Goal: Information Seeking & Learning: Understand process/instructions

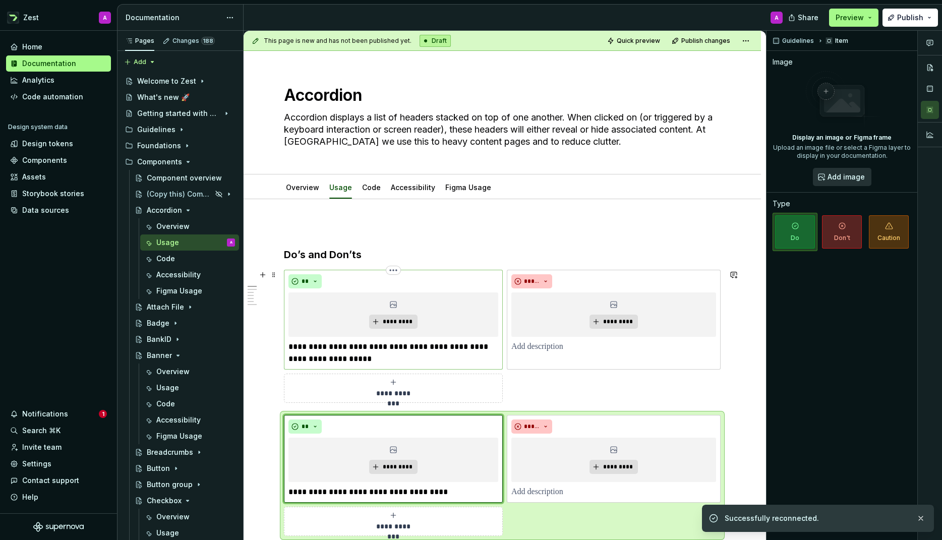
click at [458, 280] on div "**" at bounding box center [394, 281] width 210 height 14
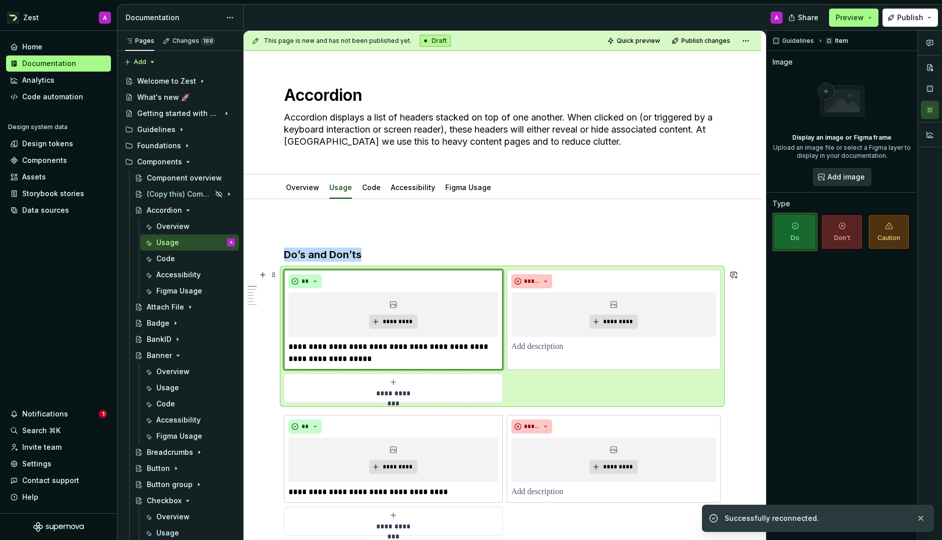
click at [572, 388] on div "**********" at bounding box center [502, 336] width 437 height 133
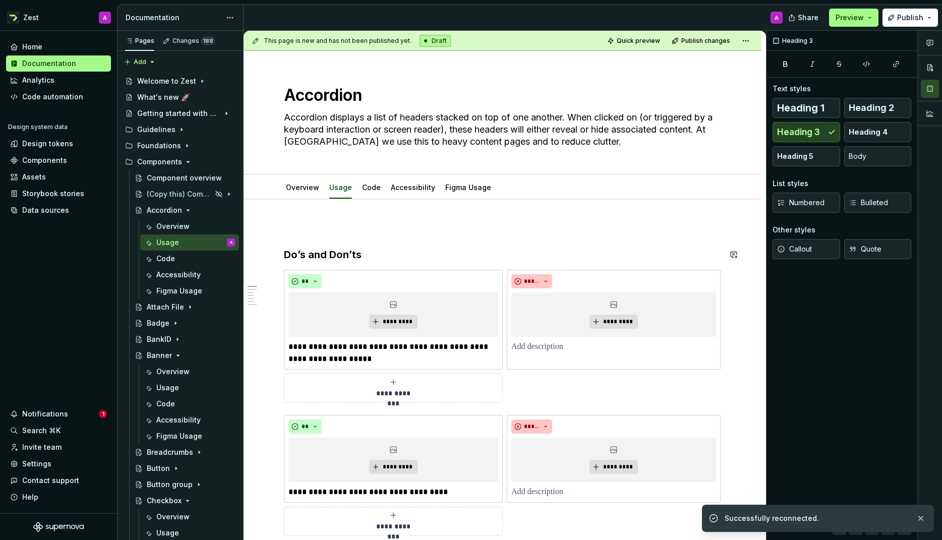
click at [875, 16] on button "Preview" at bounding box center [853, 18] width 49 height 18
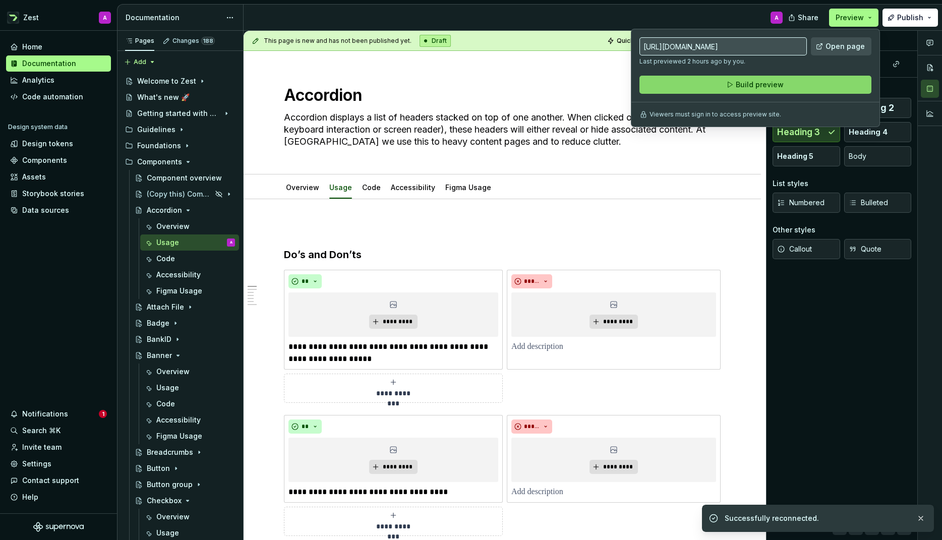
click at [788, 82] on button "Build preview" at bounding box center [756, 85] width 232 height 18
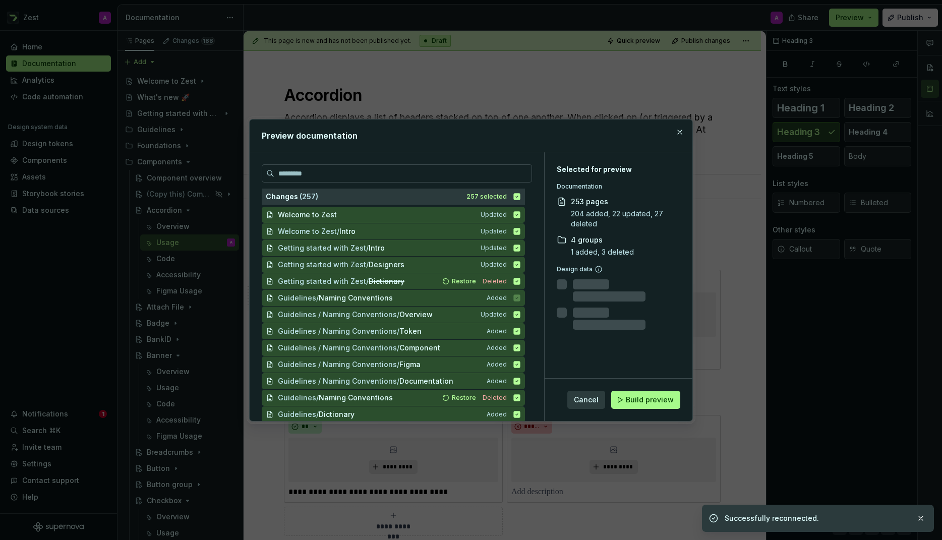
drag, startPoint x: 649, startPoint y: 397, endPoint x: 642, endPoint y: 396, distance: 7.6
click at [649, 398] on span "Build preview" at bounding box center [650, 400] width 48 height 10
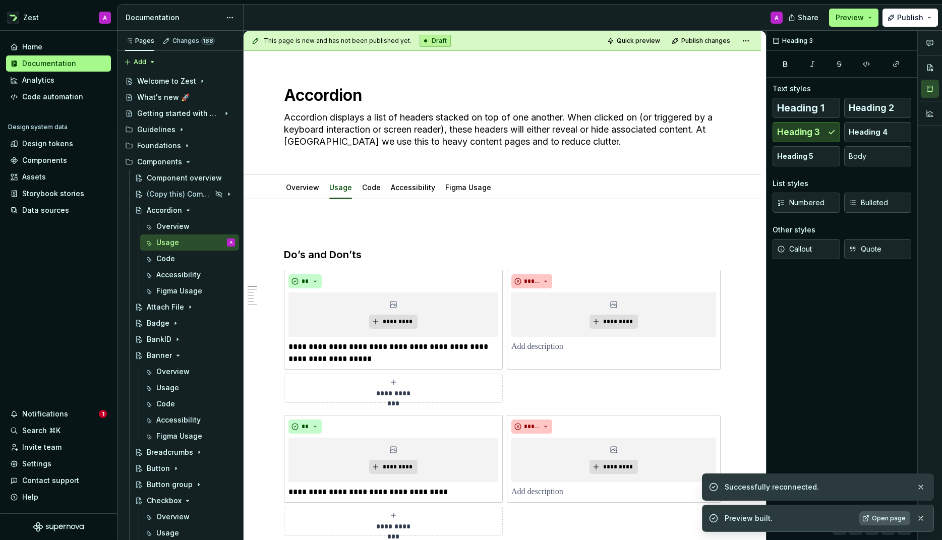
click at [888, 517] on span "Open page" at bounding box center [889, 519] width 34 height 8
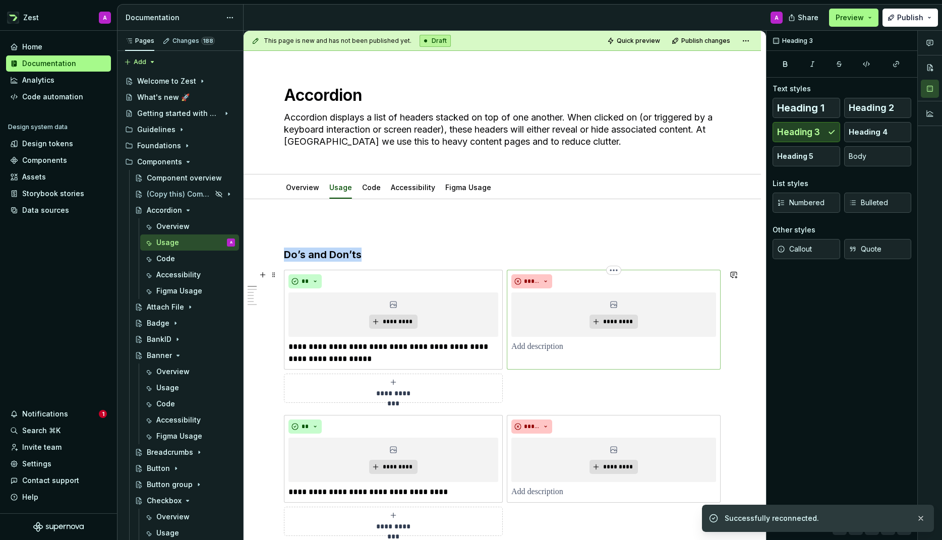
click at [624, 368] on div "***** *********" at bounding box center [614, 320] width 214 height 100
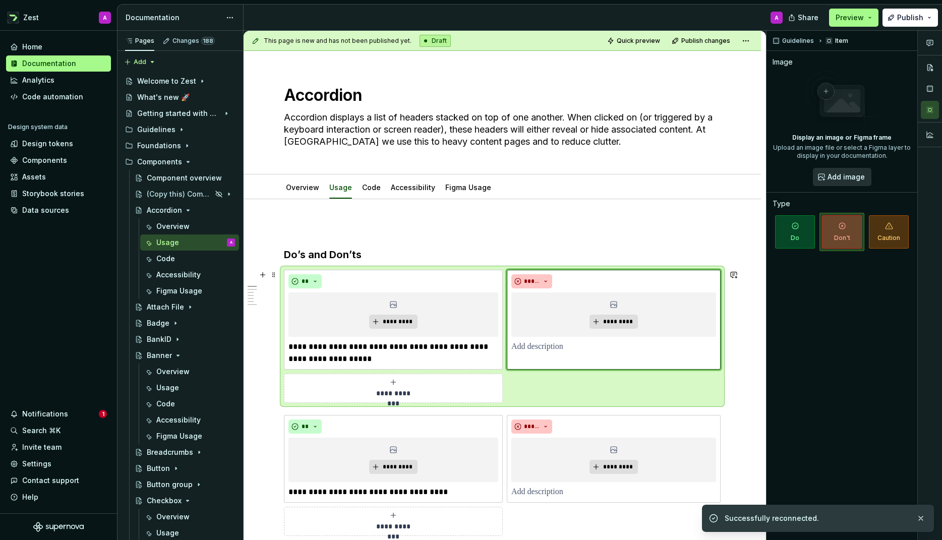
click at [670, 380] on div "**********" at bounding box center [502, 336] width 437 height 133
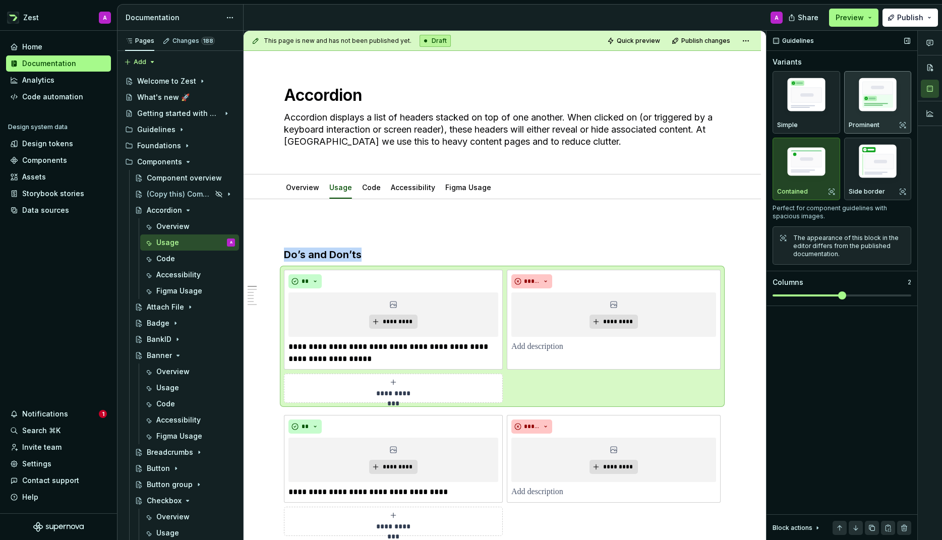
click at [877, 115] on img "button" at bounding box center [878, 97] width 59 height 44
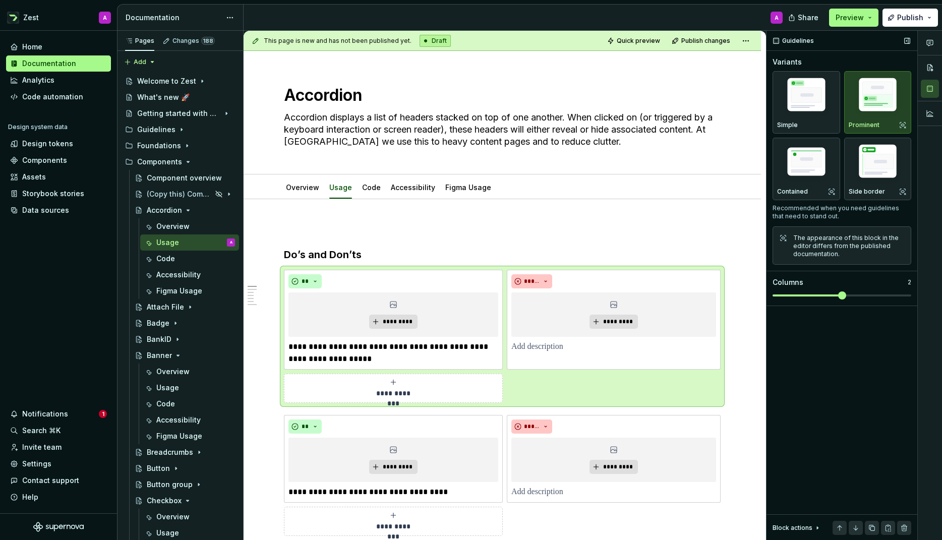
drag, startPoint x: 825, startPoint y: 350, endPoint x: 813, endPoint y: 227, distance: 123.2
click at [825, 341] on div "Guidelines Variants Simple Prominent Contained Side border Recommended when you…" at bounding box center [842, 286] width 151 height 510
click at [649, 46] on button "Quick preview" at bounding box center [634, 41] width 61 height 14
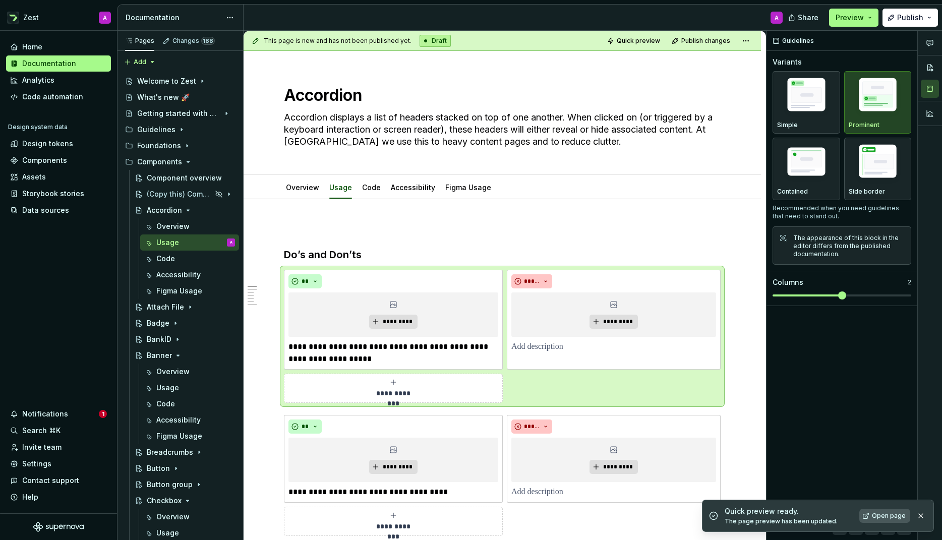
click at [888, 517] on span "Open page" at bounding box center [889, 516] width 34 height 8
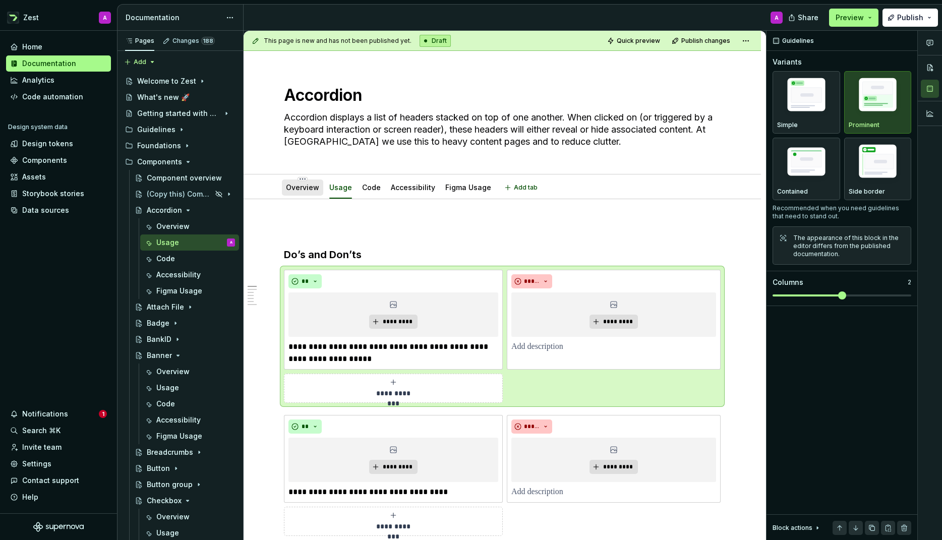
click at [293, 188] on link "Overview" at bounding box center [302, 187] width 33 height 9
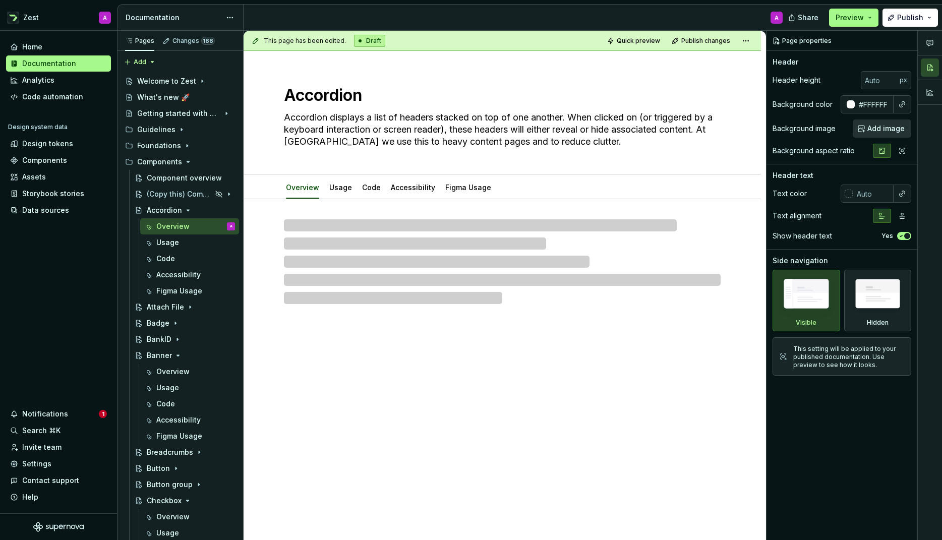
type textarea "*"
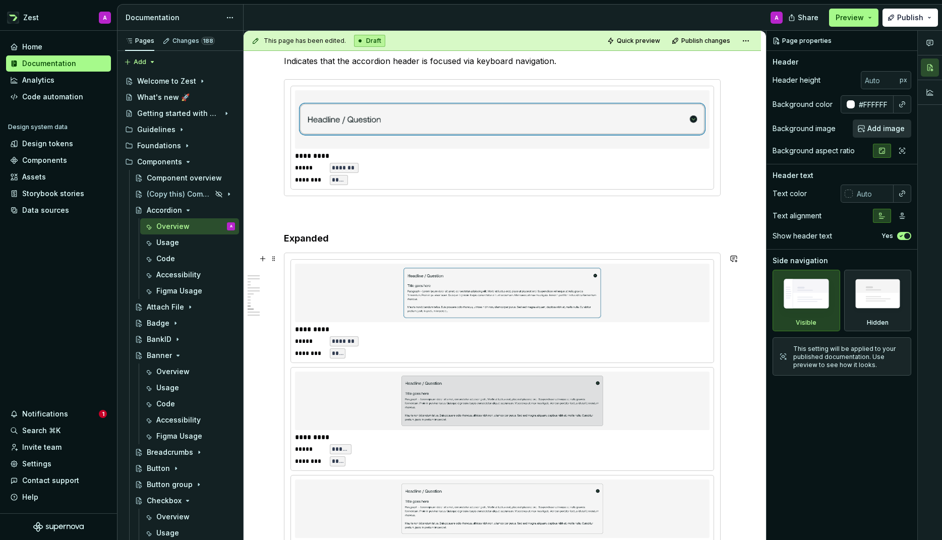
scroll to position [1815, 0]
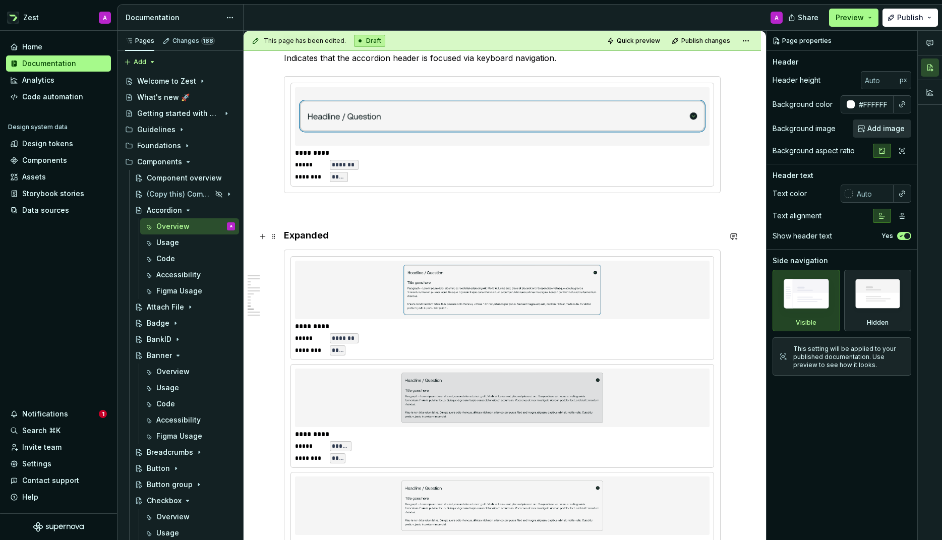
click at [308, 237] on h4 "Expanded" at bounding box center [502, 236] width 437 height 12
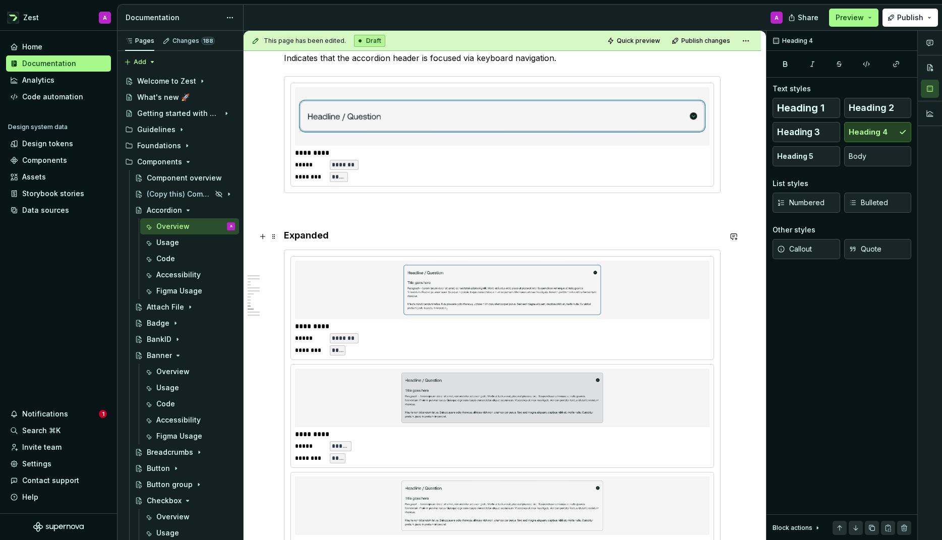
click at [307, 237] on h4 "Expanded" at bounding box center [502, 236] width 437 height 12
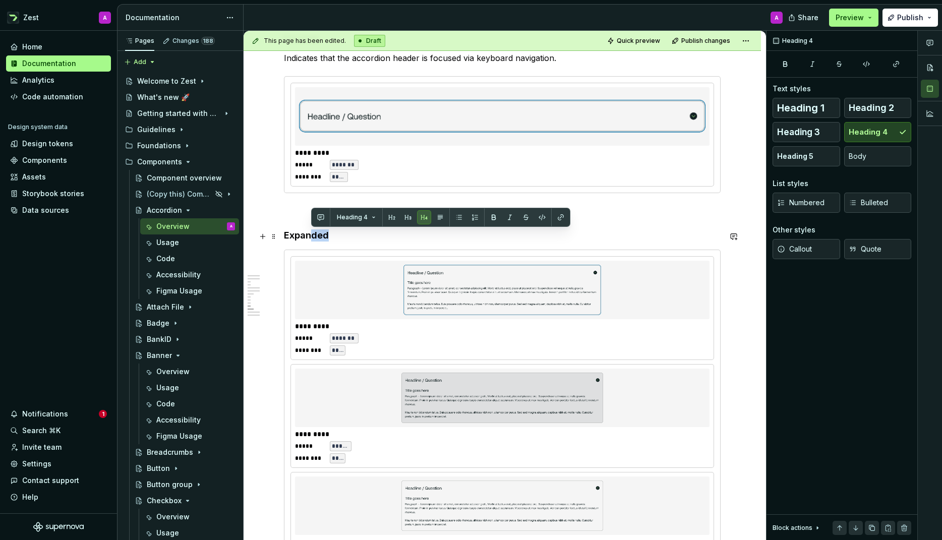
drag, startPoint x: 318, startPoint y: 235, endPoint x: 341, endPoint y: 235, distance: 23.2
click at [341, 235] on h4 "Expanded" at bounding box center [502, 236] width 437 height 12
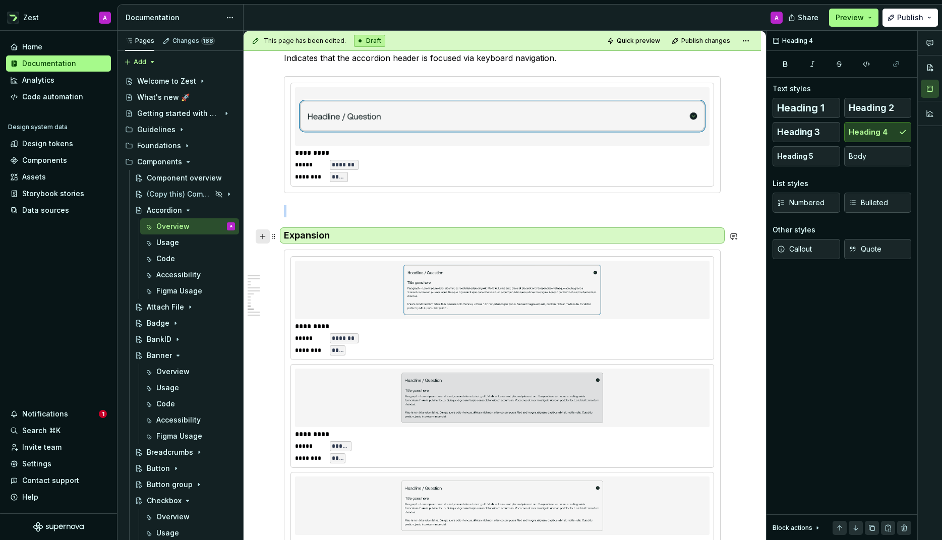
click at [263, 238] on button "button" at bounding box center [263, 237] width 14 height 14
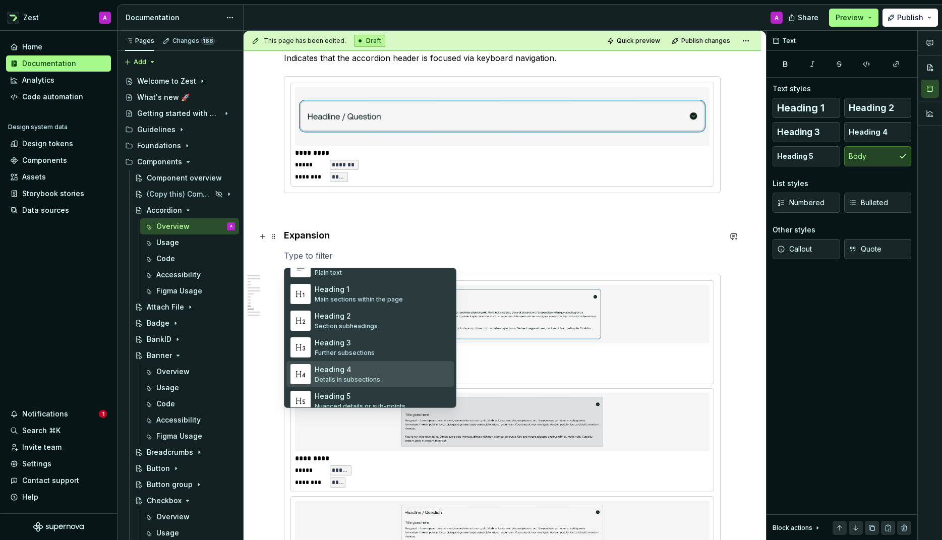
scroll to position [50, 0]
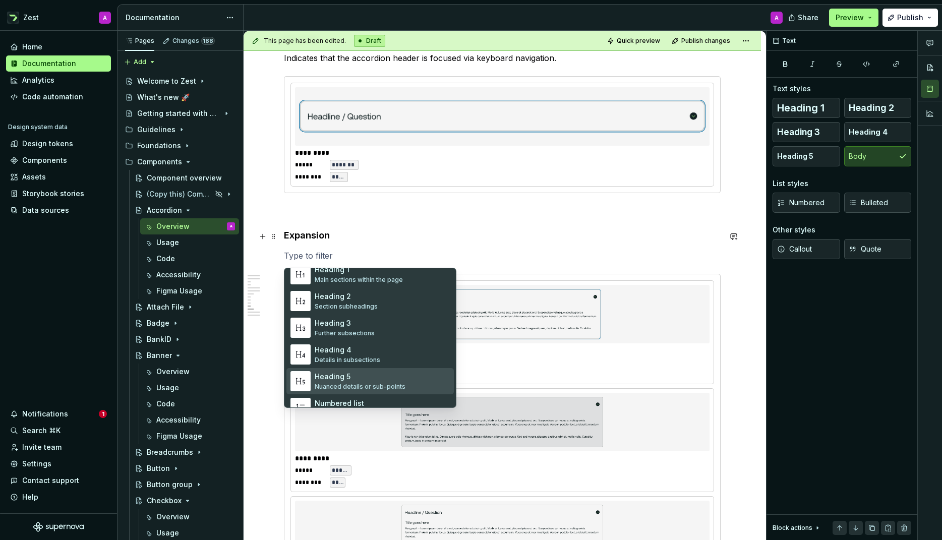
click at [333, 373] on div "Heading 5" at bounding box center [360, 377] width 91 height 10
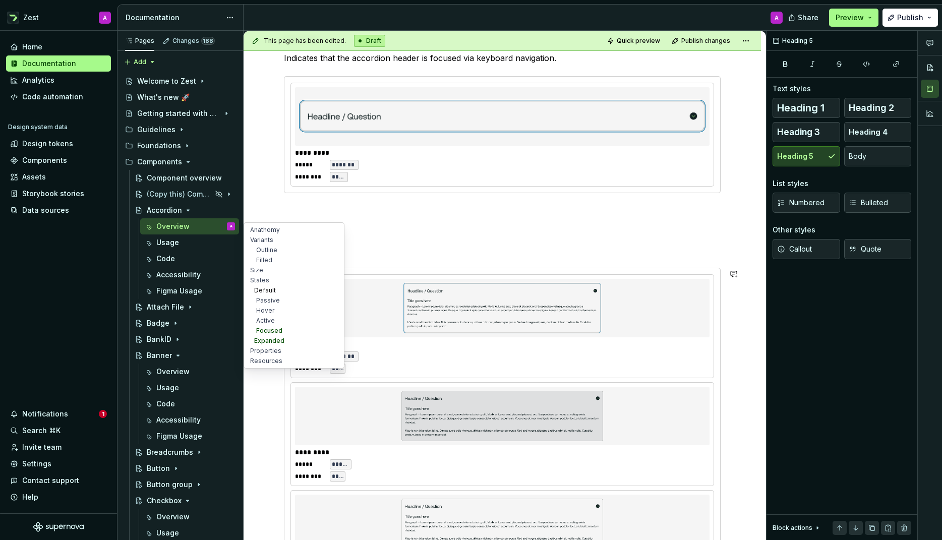
click at [338, 295] on button "Default" at bounding box center [294, 291] width 96 height 10
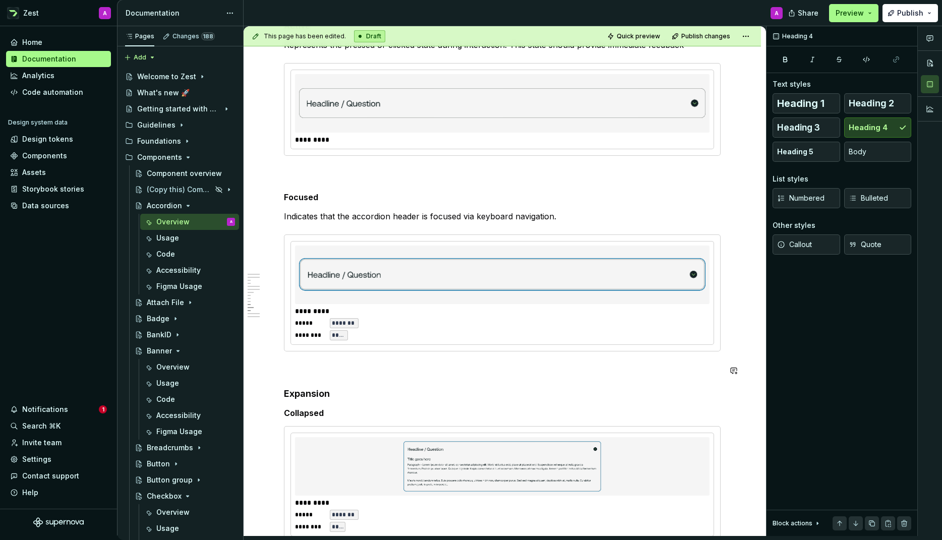
scroll to position [1813, 0]
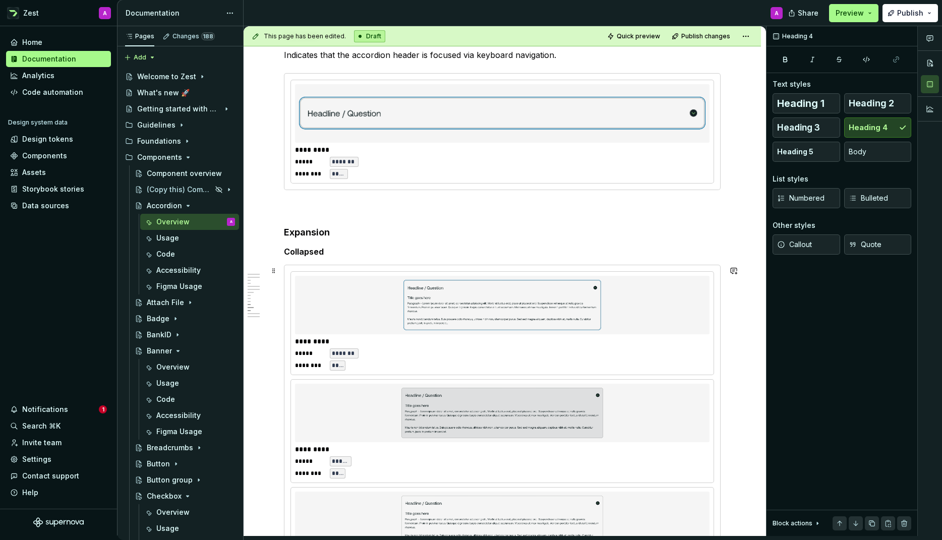
click at [388, 301] on img at bounding box center [502, 305] width 407 height 50
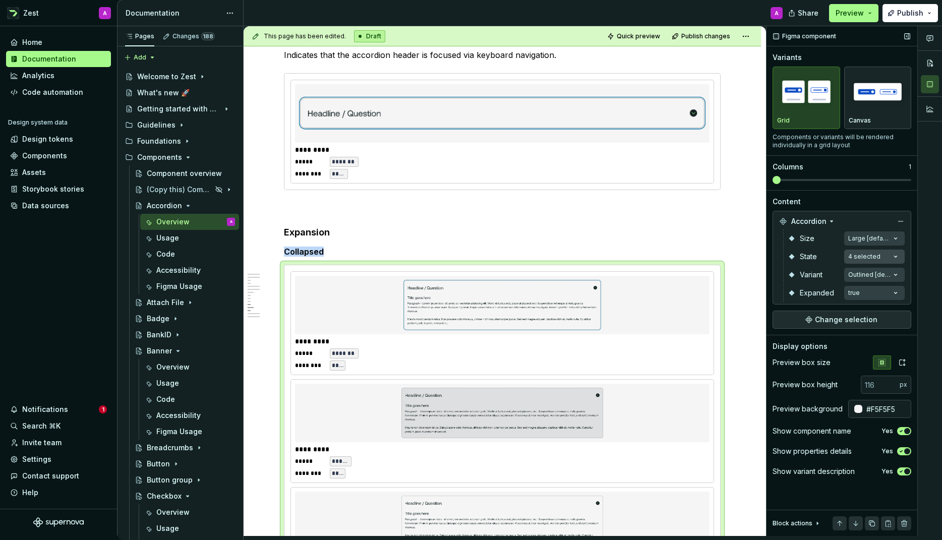
click at [893, 255] on div "Comments Open comments No comments yet Select ‘Comment’ from the block context …" at bounding box center [855, 281] width 176 height 510
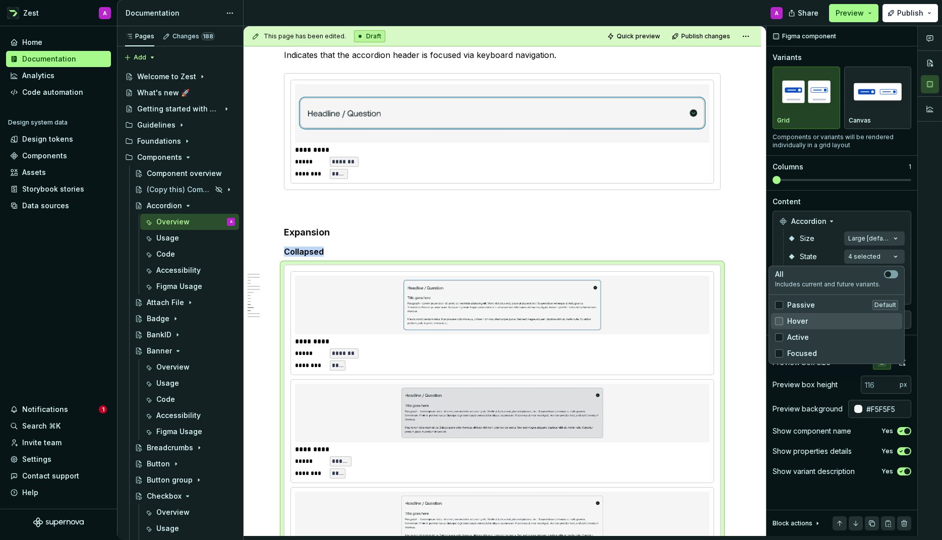
click at [779, 321] on icon at bounding box center [779, 321] width 0 height 0
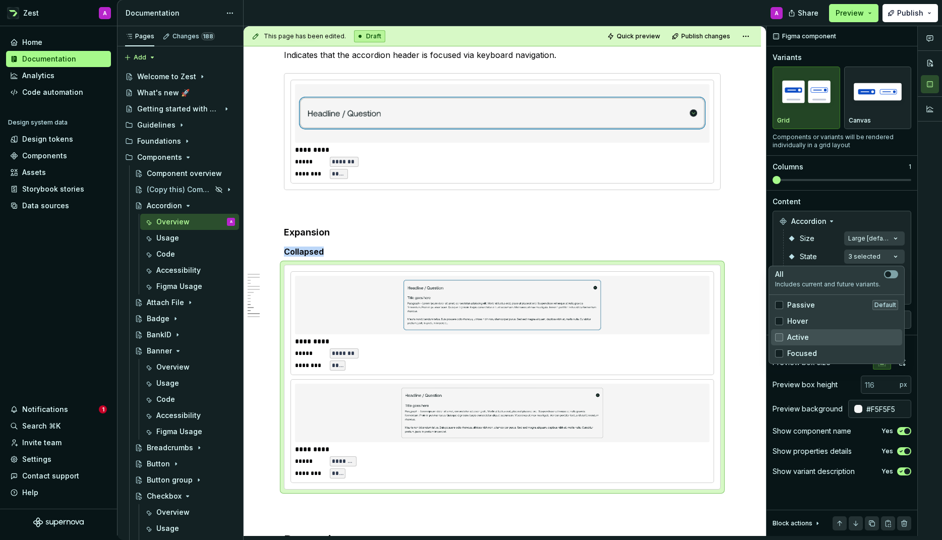
click at [779, 337] on icon at bounding box center [779, 337] width 0 height 0
click at [779, 354] on polyline at bounding box center [779, 354] width 0 height 0
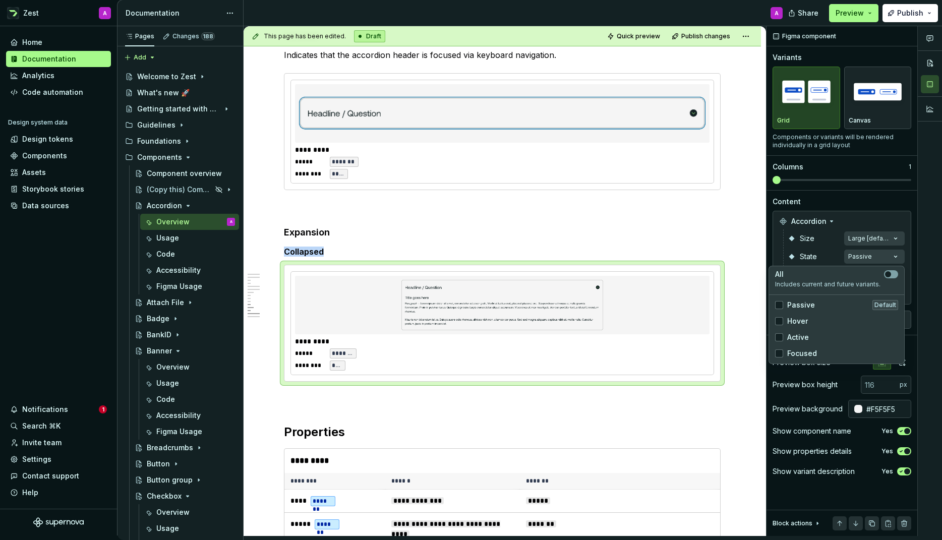
click at [13, 534] on html "Zest A Home Documentation Analytics Code automation Design system data Design t…" at bounding box center [471, 270] width 942 height 540
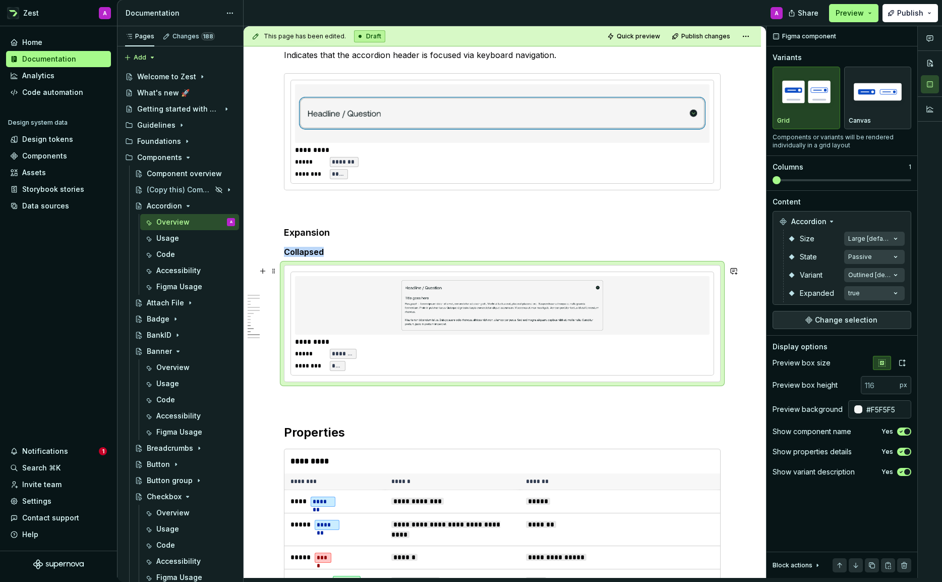
click at [433, 362] on div "***** ******* ******** ****" at bounding box center [502, 360] width 415 height 22
click at [895, 275] on div "Comments Open comments No comments yet Select ‘Comment’ from the block context …" at bounding box center [855, 301] width 176 height 551
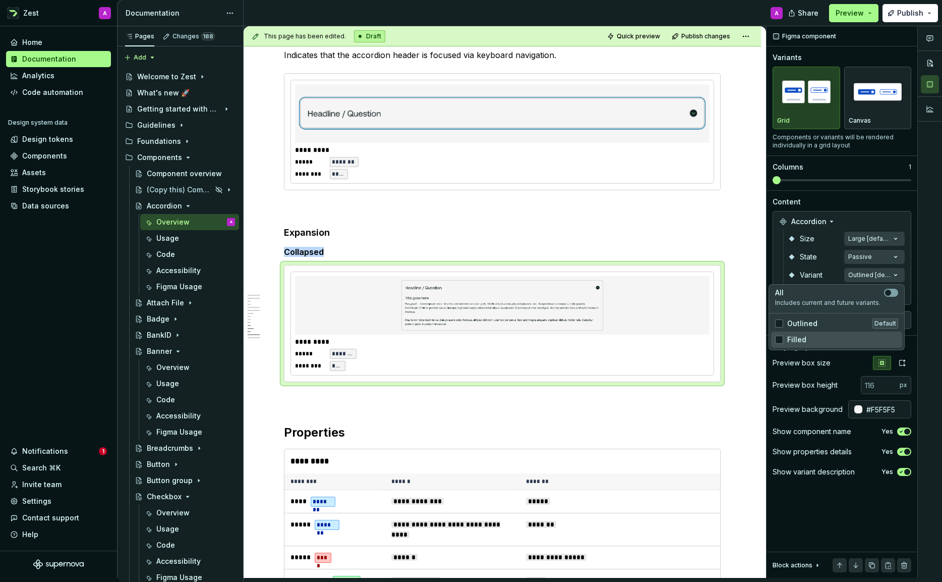
click at [805, 338] on div "Filled" at bounding box center [836, 339] width 123 height 10
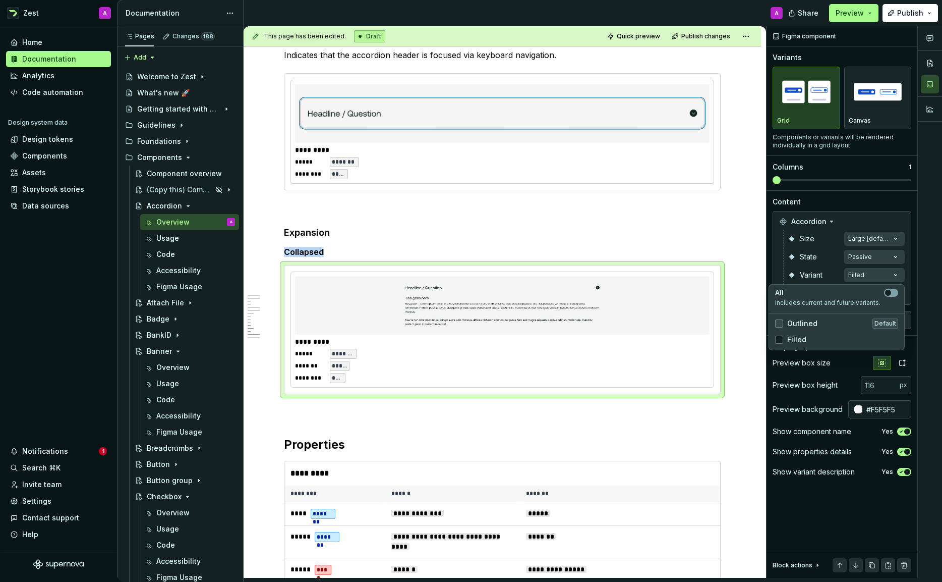
click at [779, 321] on div at bounding box center [779, 323] width 8 height 8
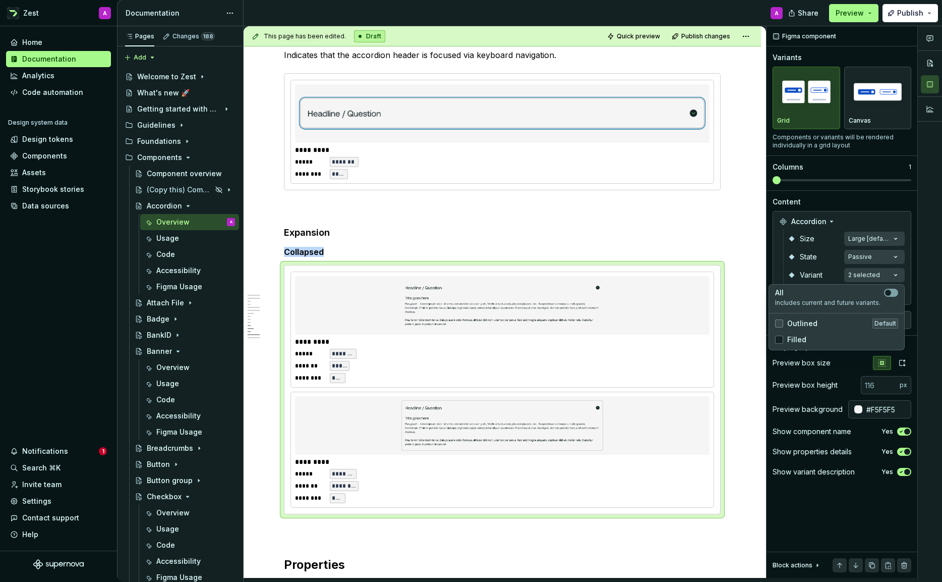
click at [779, 323] on icon at bounding box center [779, 323] width 0 height 0
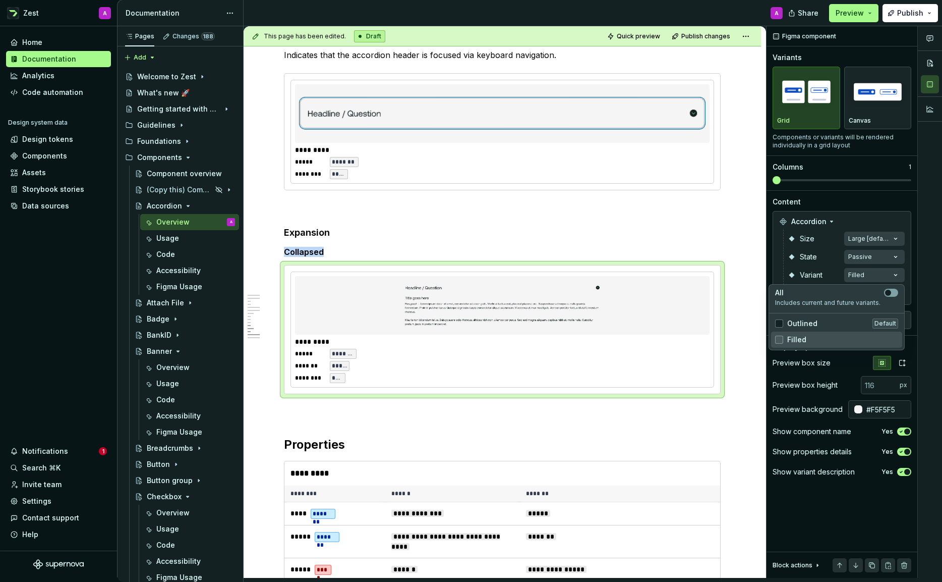
click at [779, 339] on icon at bounding box center [779, 339] width 0 height 0
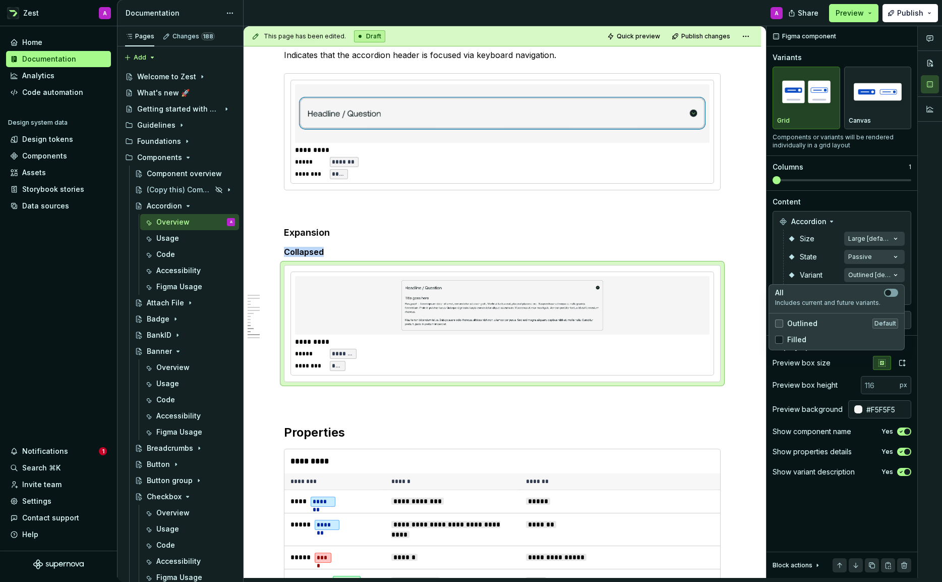
click at [778, 325] on div at bounding box center [779, 323] width 8 height 8
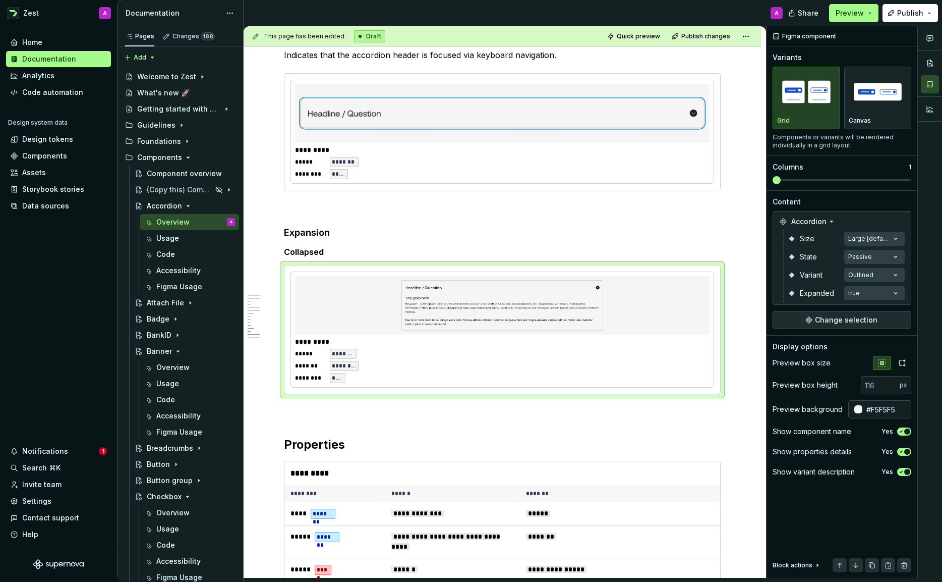
click at [872, 255] on div "Comments Open comments No comments yet Select ‘Comment’ from the block context …" at bounding box center [855, 301] width 176 height 551
click at [892, 293] on div "Comments Open comments No comments yet Select ‘Comment’ from the block context …" at bounding box center [855, 301] width 176 height 551
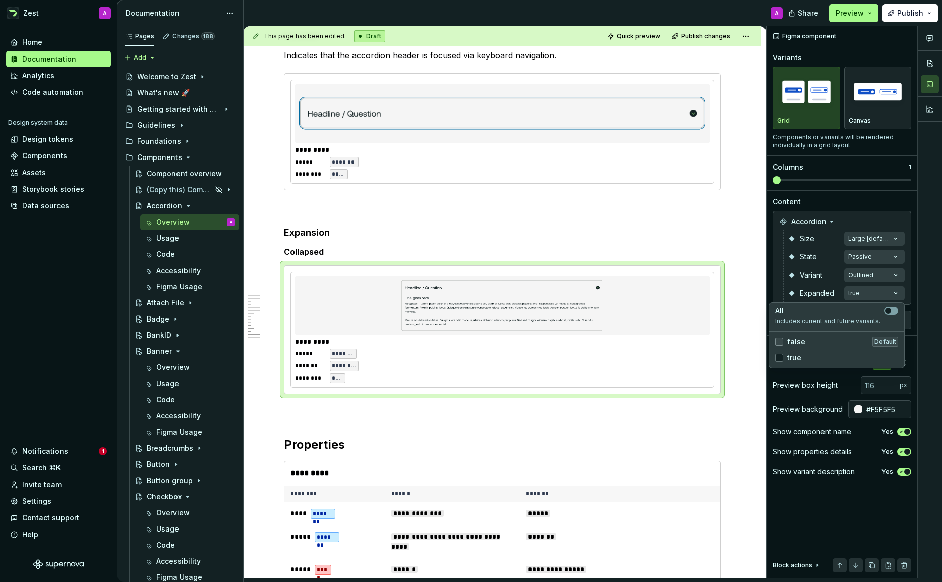
click at [782, 340] on div at bounding box center [779, 341] width 8 height 8
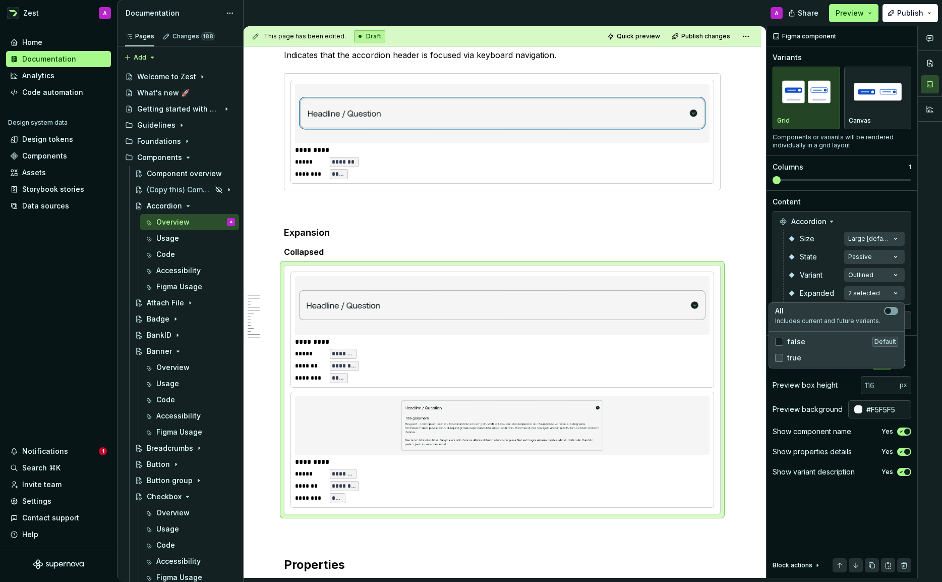
click at [779, 358] on icon at bounding box center [779, 358] width 0 height 0
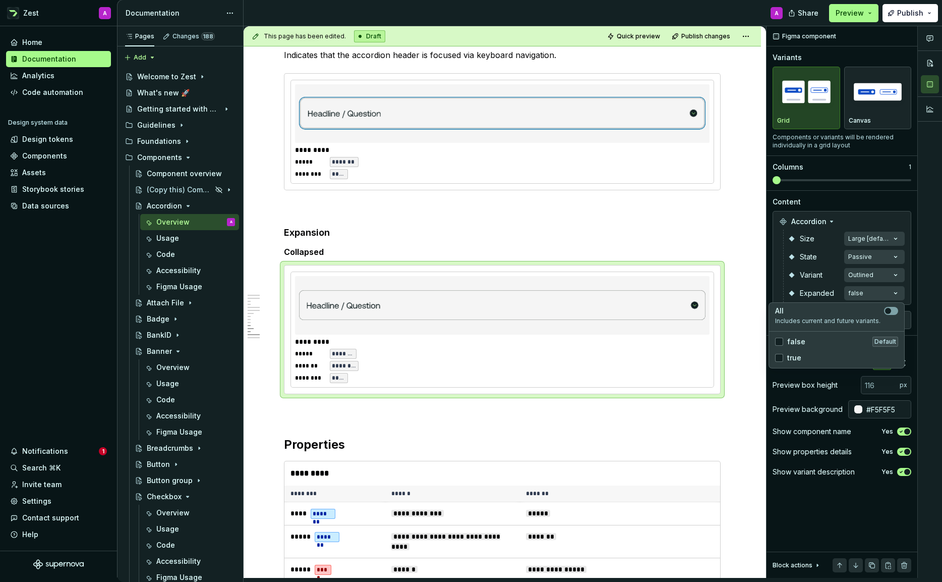
click at [341, 242] on html "Zest A Home Documentation Analytics Code automation Design system data Design t…" at bounding box center [471, 291] width 942 height 582
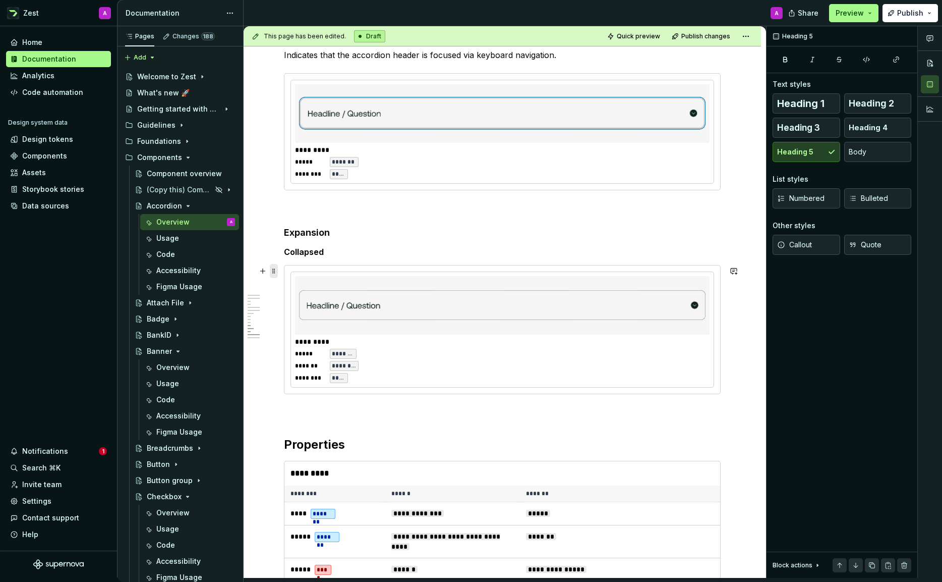
click at [272, 270] on span at bounding box center [274, 271] width 8 height 14
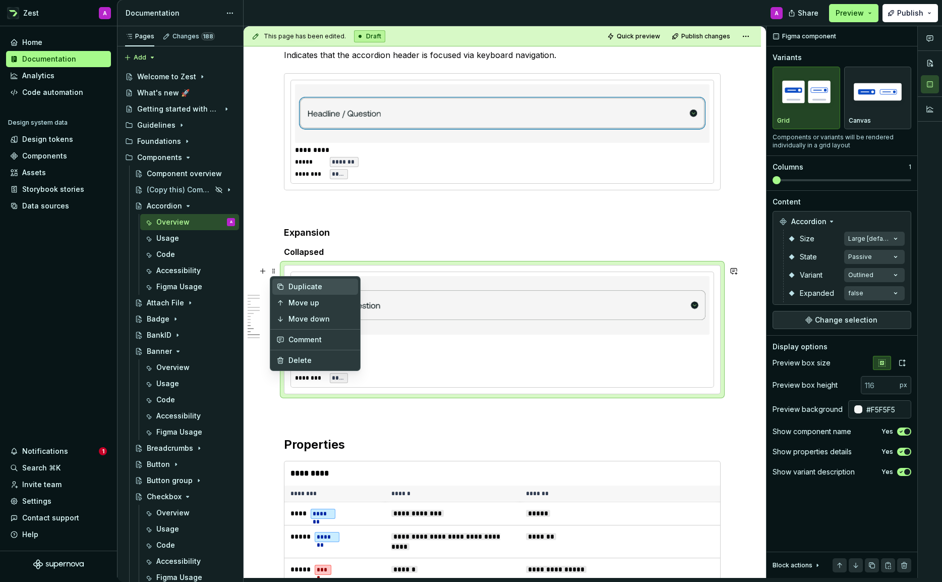
click at [294, 284] on div "Duplicate" at bounding box center [322, 286] width 66 height 10
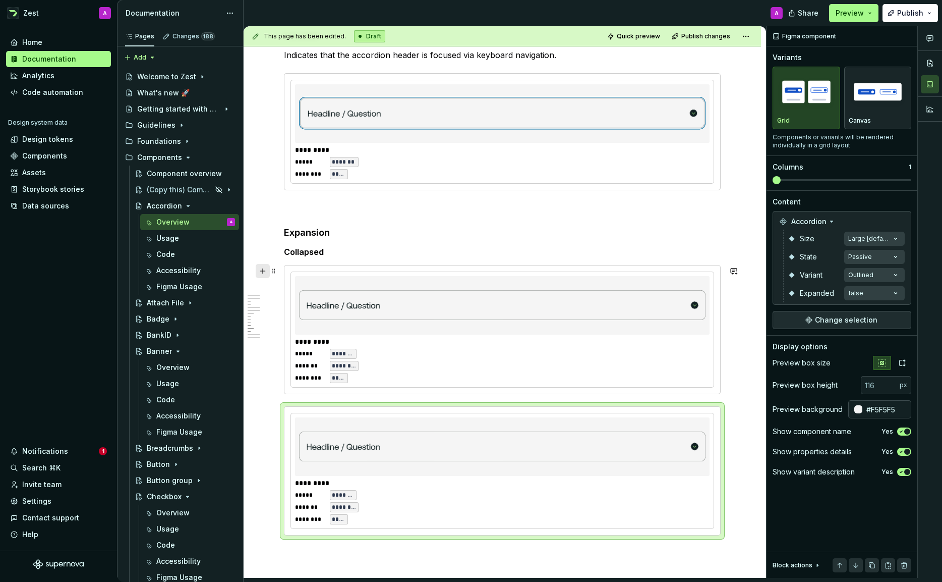
click at [263, 269] on button "button" at bounding box center [263, 271] width 14 height 14
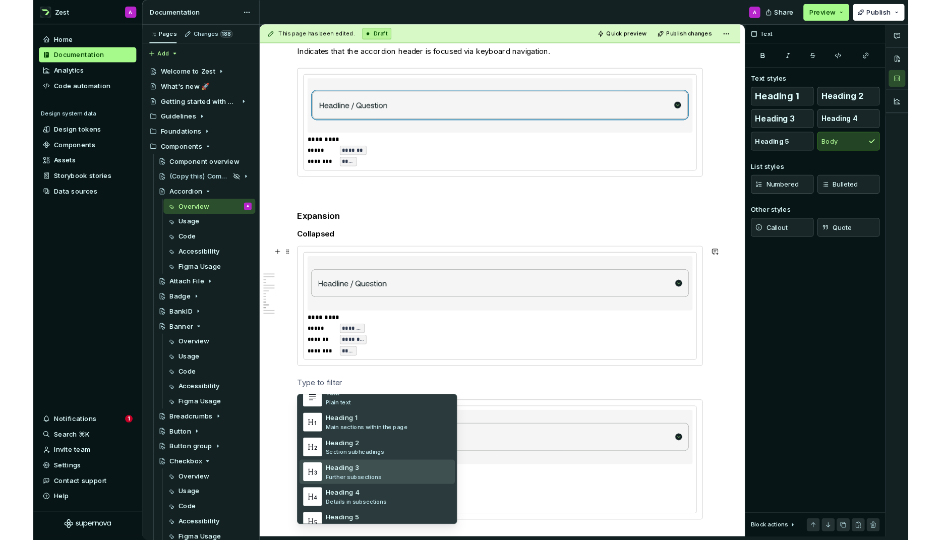
scroll to position [41, 0]
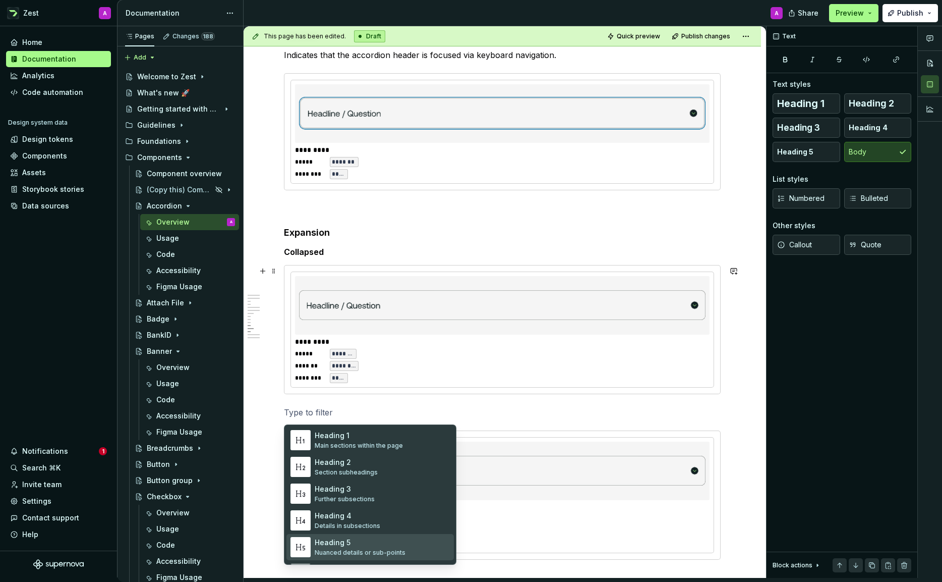
click at [330, 540] on div "Heading 5" at bounding box center [360, 542] width 91 height 10
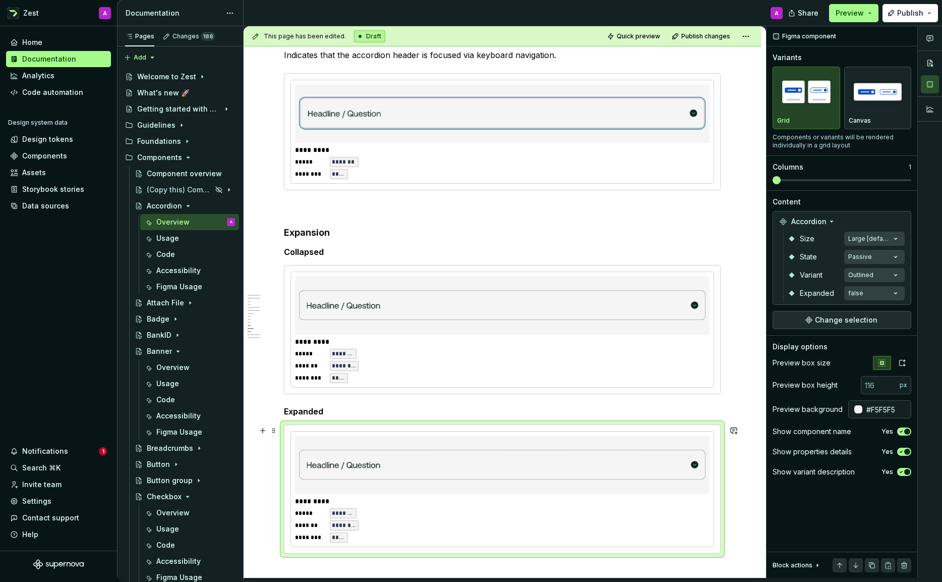
click at [365, 479] on img at bounding box center [502, 464] width 407 height 50
click at [866, 290] on div "Comments Open comments No comments yet Select ‘Comment’ from the block context …" at bounding box center [855, 301] width 176 height 551
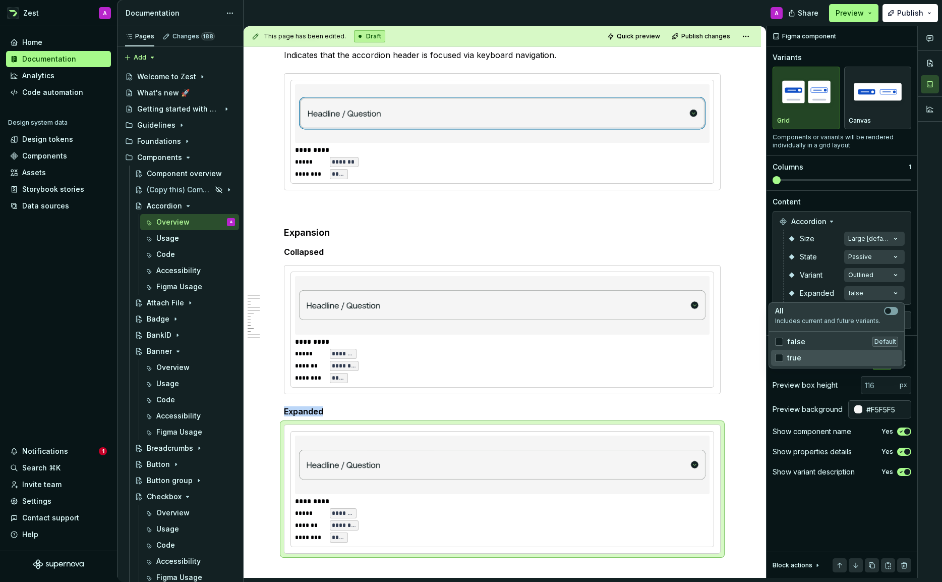
click at [786, 355] on div "true" at bounding box center [788, 358] width 26 height 10
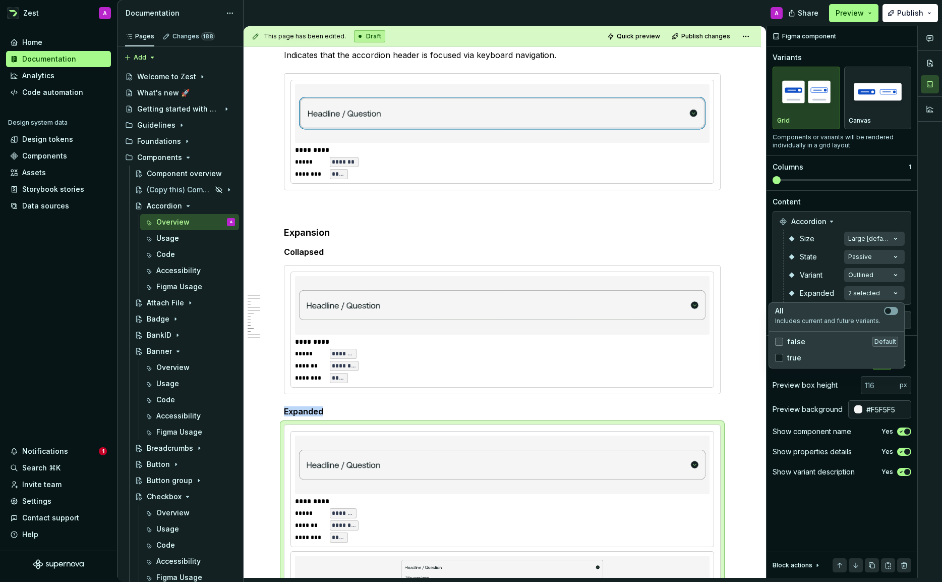
click at [779, 341] on polyline at bounding box center [779, 341] width 0 height 0
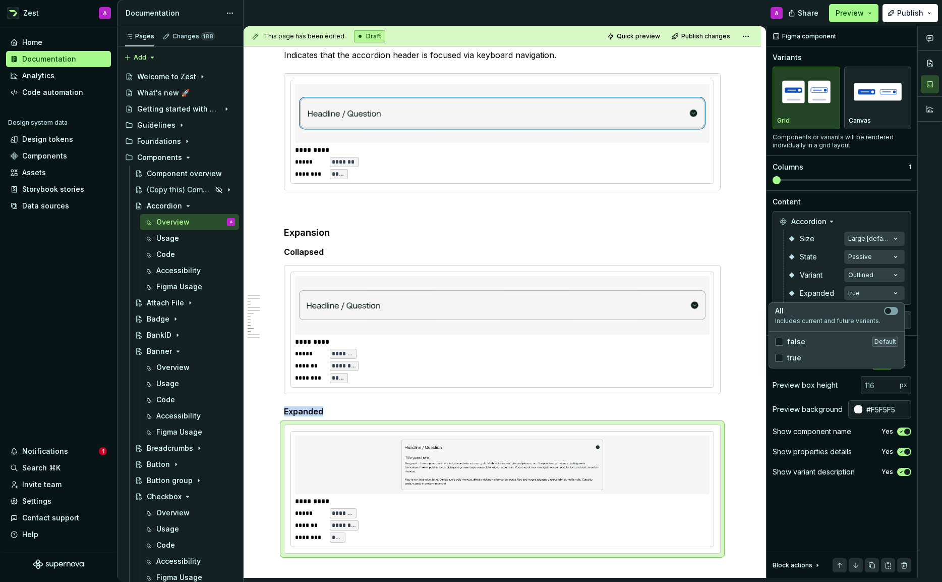
click at [738, 353] on html "Zest A Home Documentation Analytics Code automation Design system data Design t…" at bounding box center [471, 291] width 942 height 582
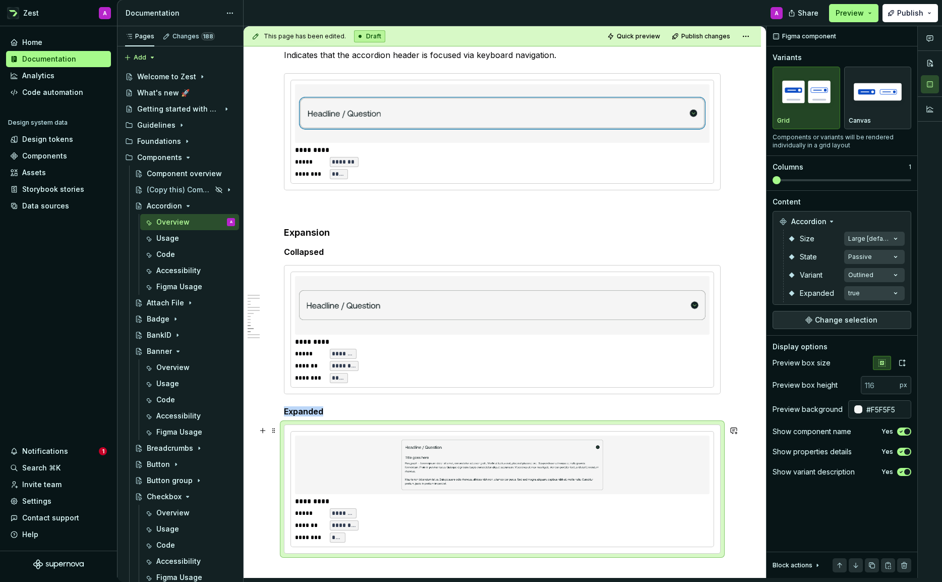
click at [641, 466] on img at bounding box center [502, 464] width 407 height 50
click at [880, 383] on input "number" at bounding box center [880, 385] width 39 height 18
click at [905, 363] on icon "button" at bounding box center [902, 363] width 8 height 8
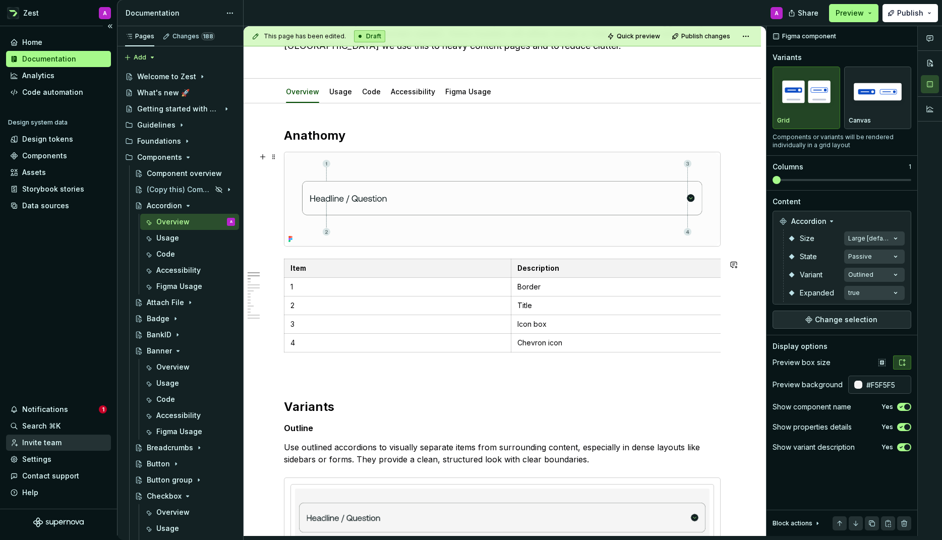
scroll to position [0, 0]
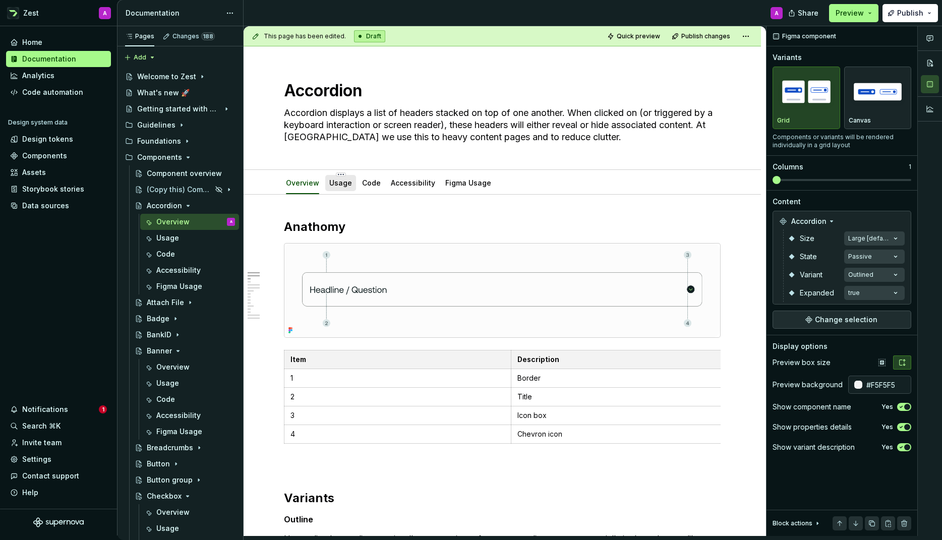
click at [343, 184] on link "Usage" at bounding box center [340, 183] width 23 height 9
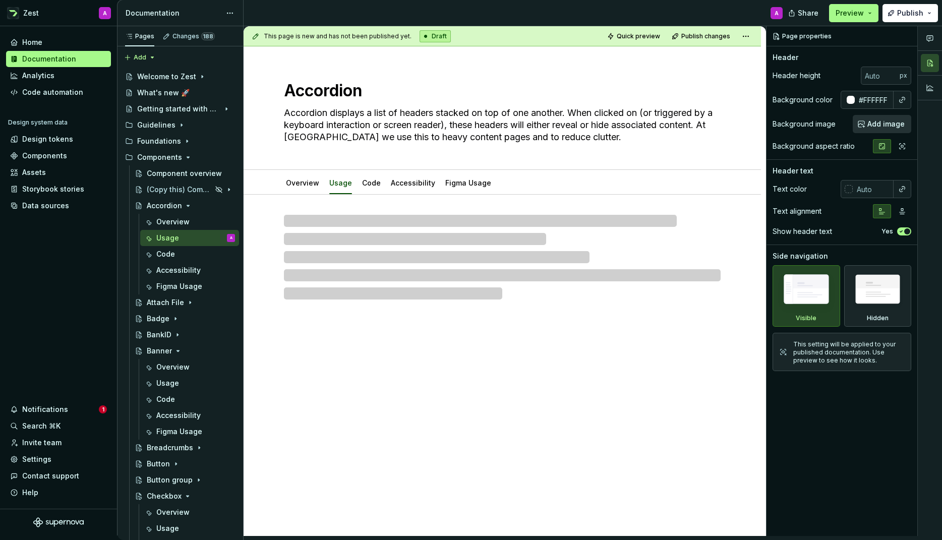
type textarea "*"
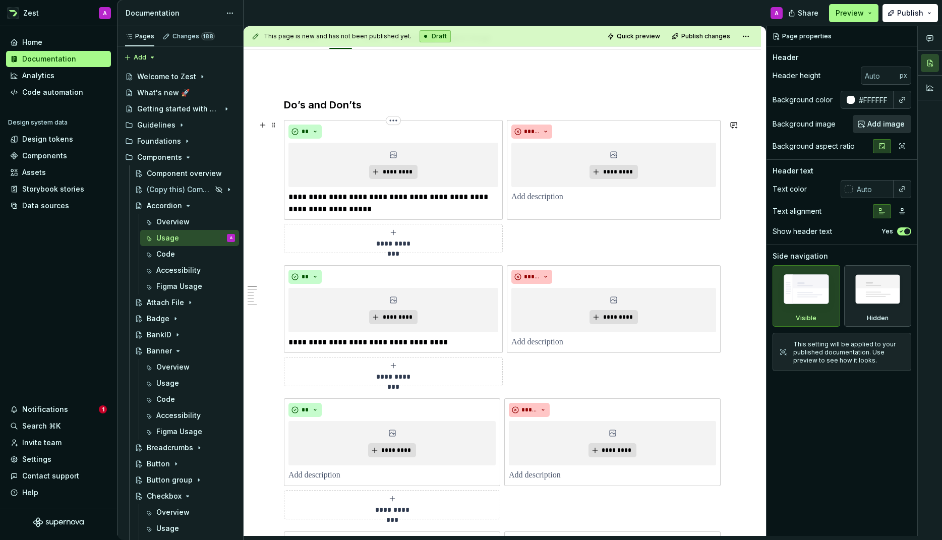
scroll to position [170, 0]
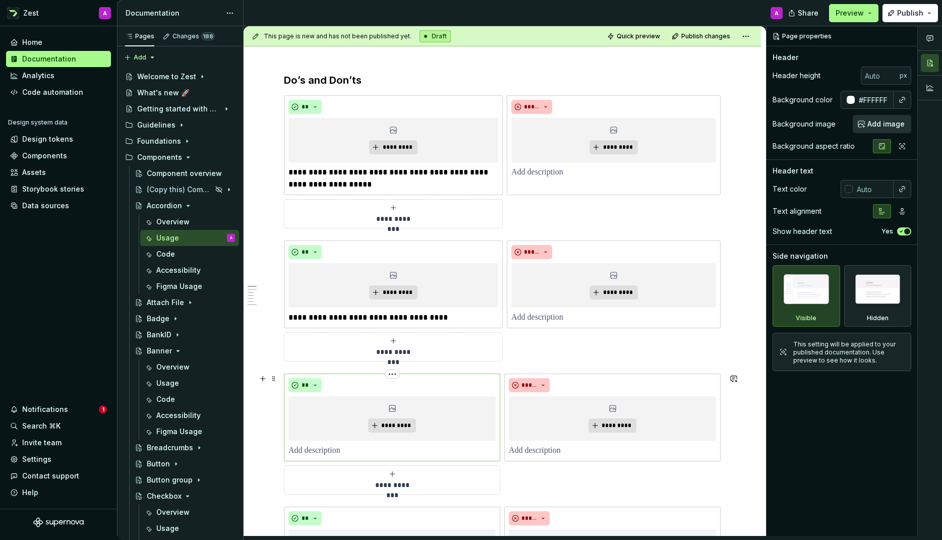
click at [335, 453] on p at bounding box center [392, 451] width 207 height 12
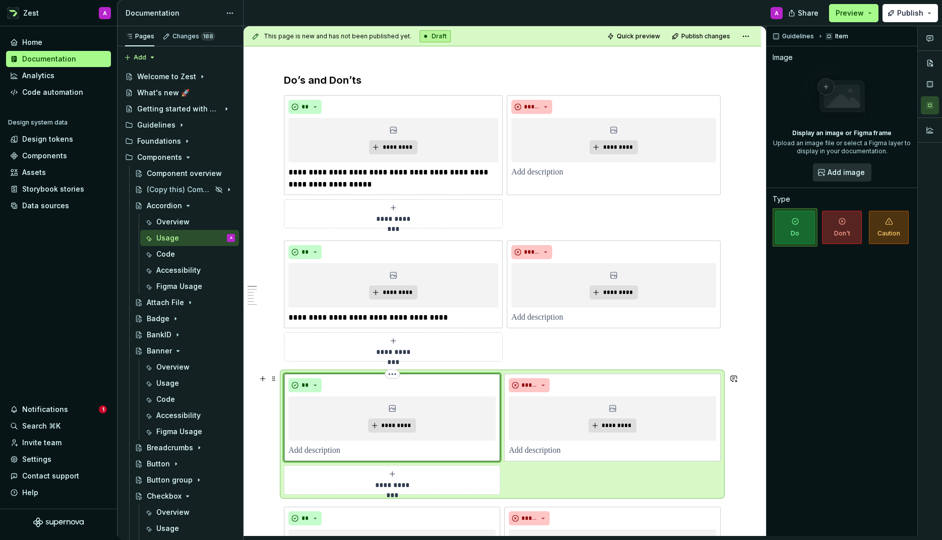
scroll to position [166, 0]
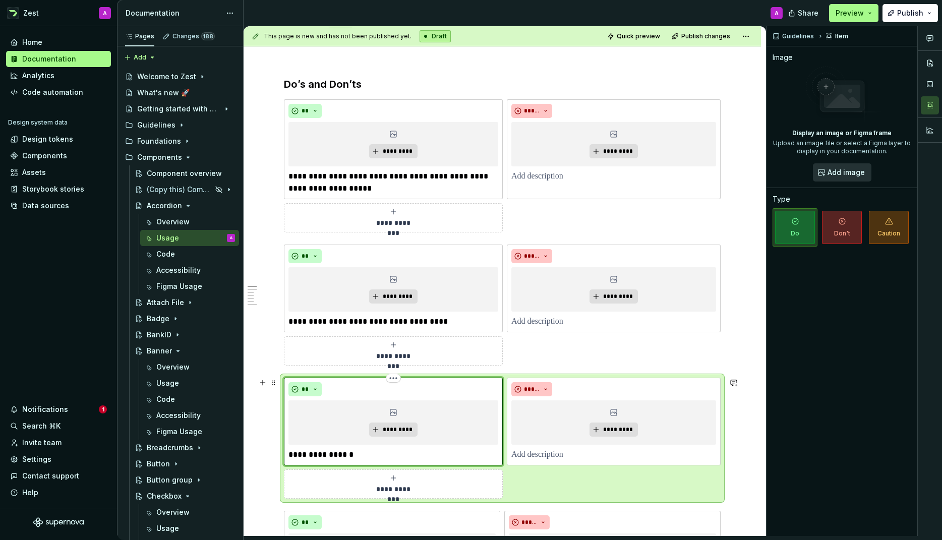
click at [342, 453] on p "**********" at bounding box center [394, 455] width 210 height 12
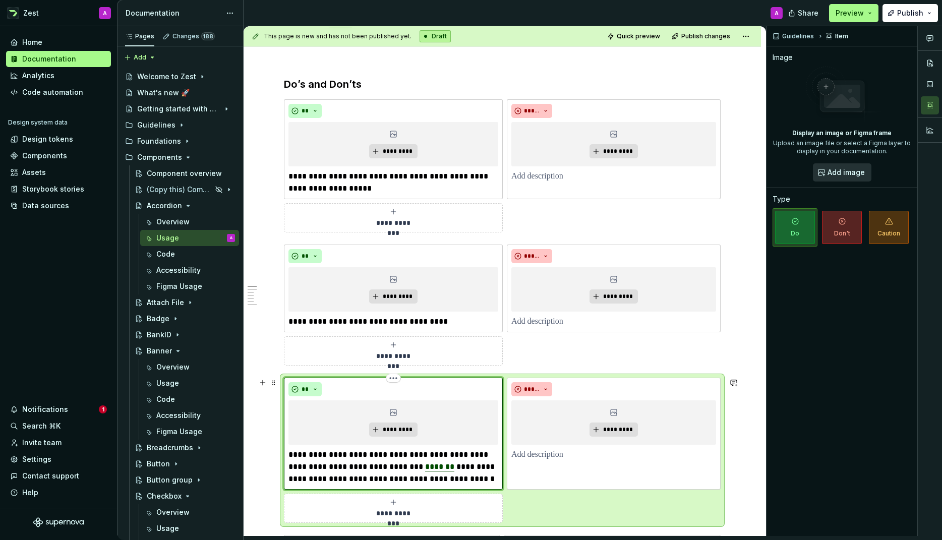
click at [463, 390] on div "**" at bounding box center [394, 389] width 210 height 14
click at [557, 478] on div "***** *********" at bounding box center [614, 434] width 214 height 112
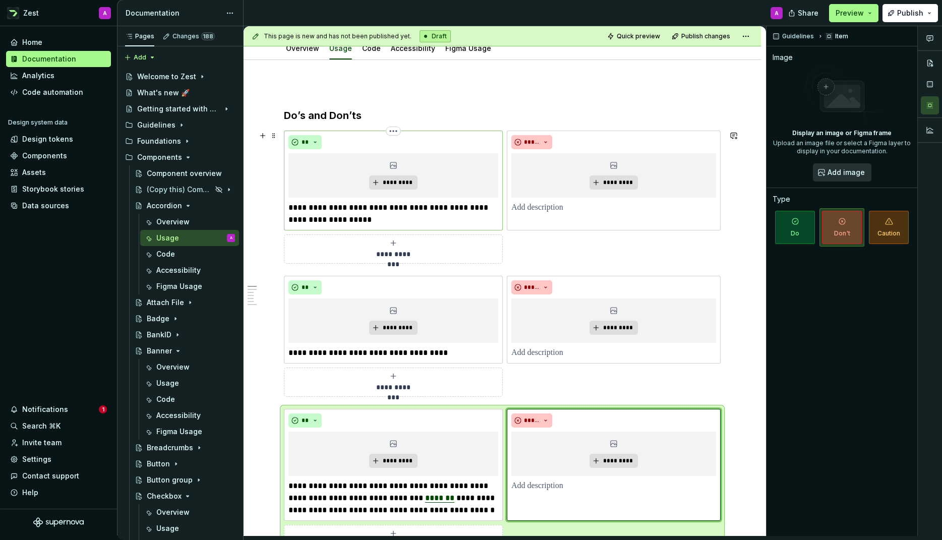
scroll to position [138, 0]
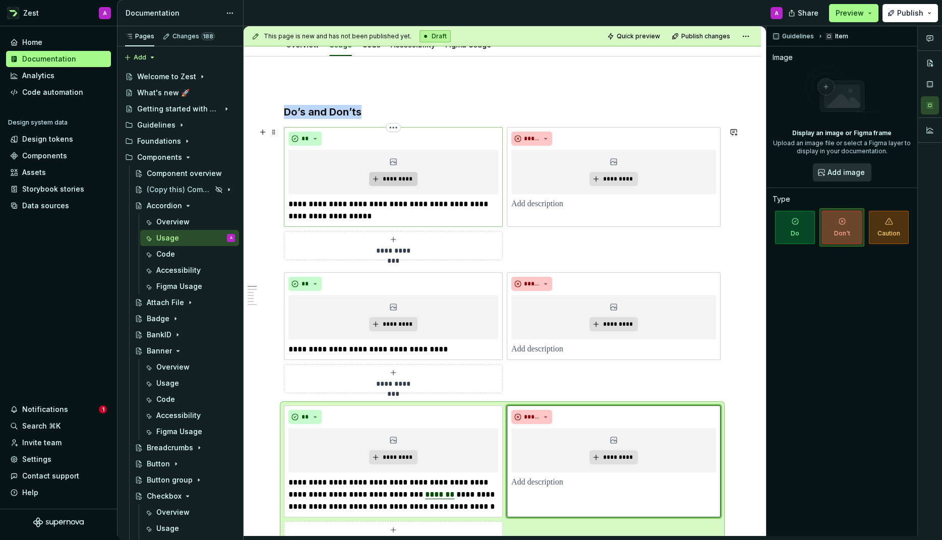
click at [404, 181] on span "*********" at bounding box center [397, 179] width 31 height 8
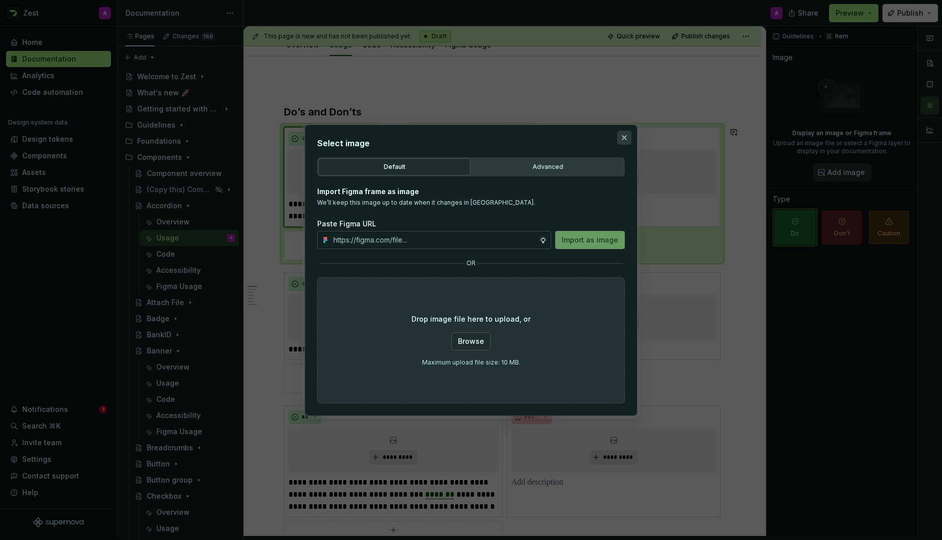
click at [623, 141] on button "button" at bounding box center [624, 138] width 14 height 14
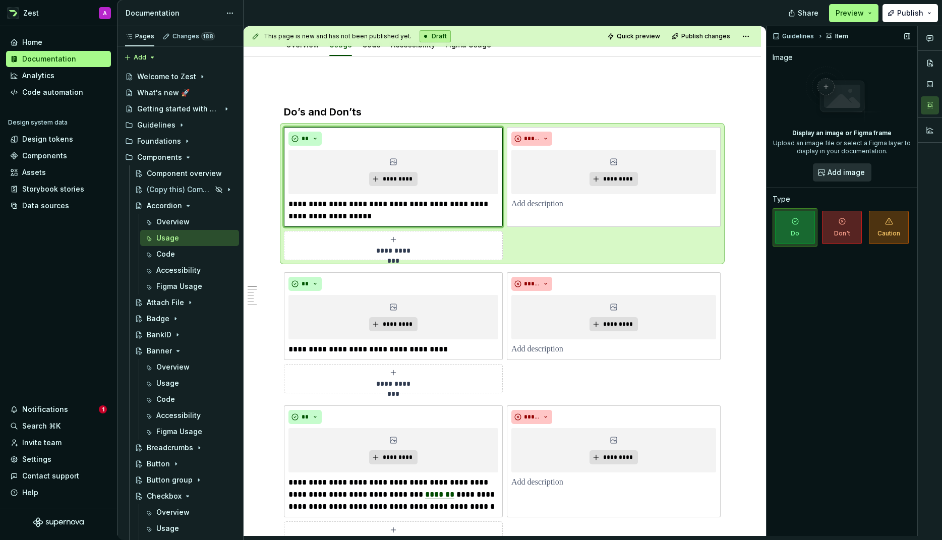
type textarea "*"
